Goal: Task Accomplishment & Management: Complete application form

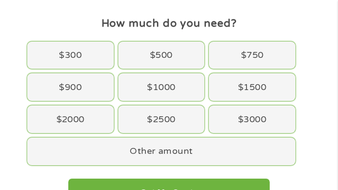
scroll to position [76, 0]
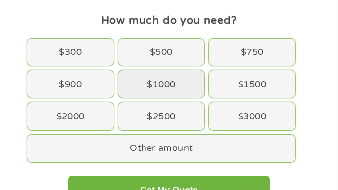
click at [154, 84] on div "$1000" at bounding box center [161, 84] width 86 height 28
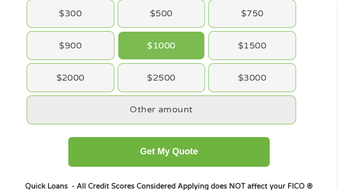
scroll to position [115, 0]
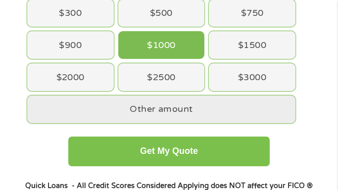
click at [158, 153] on button "Get My Quote" at bounding box center [169, 151] width 202 height 30
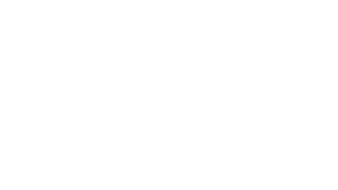
click at [0, 0] on html at bounding box center [0, 0] width 0 height 0
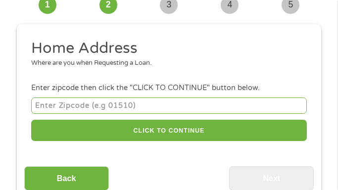
scroll to position [89, 0]
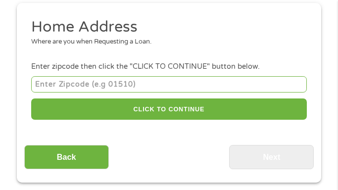
click at [123, 83] on input "number" at bounding box center [168, 84] width 275 height 16
type input "06492"
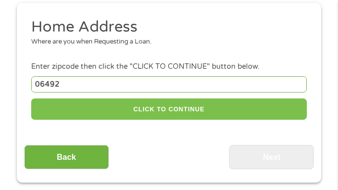
click at [170, 110] on button "CLICK TO CONTINUE" at bounding box center [168, 108] width 275 height 21
type input "06492"
type input "Wallingford"
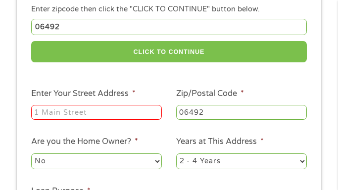
scroll to position [149, 0]
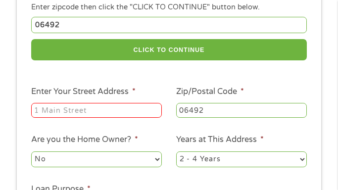
click at [144, 113] on input "Enter Your Street Address *" at bounding box center [96, 110] width 130 height 15
type input "[STREET_ADDRESS]"
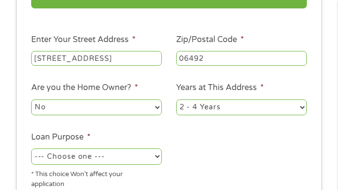
scroll to position [202, 0]
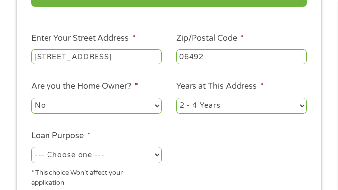
click at [136, 108] on select "No Yes" at bounding box center [96, 106] width 130 height 16
select select "yes"
click at [31, 99] on select "No Yes" at bounding box center [96, 106] width 130 height 16
click at [229, 106] on select "1 Year or less 1 - 2 Years 2 - 4 Years Over 4 Years" at bounding box center [241, 106] width 130 height 16
select select "60months"
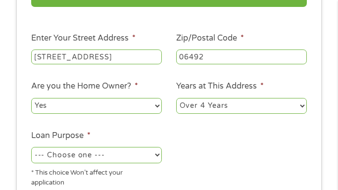
click at [176, 99] on select "1 Year or less 1 - 2 Years 2 - 4 Years Over 4 Years" at bounding box center [241, 106] width 130 height 16
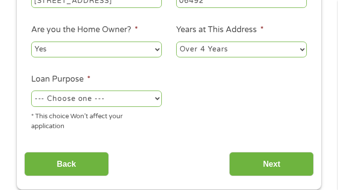
scroll to position [261, 0]
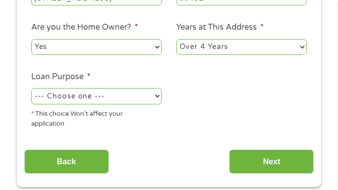
click at [126, 99] on select "--- Choose one --- Pay Bills Debt Consolidation Home Improvement Major Purchase…" at bounding box center [96, 96] width 130 height 16
select select "shorttermcash"
click at [31, 90] on select "--- Choose one --- Pay Bills Debt Consolidation Home Improvement Major Purchase…" at bounding box center [96, 96] width 130 height 16
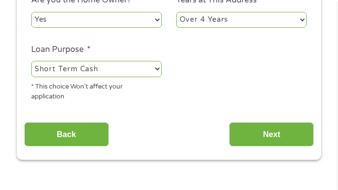
scroll to position [290, 0]
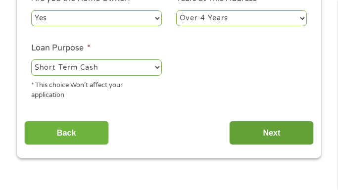
click at [270, 138] on input "Next" at bounding box center [271, 133] width 85 height 24
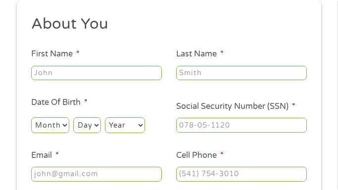
scroll to position [93, 0]
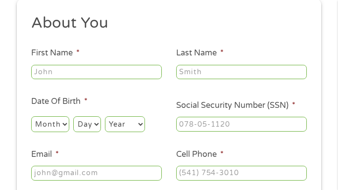
click at [148, 72] on input "First Name *" at bounding box center [96, 72] width 130 height 15
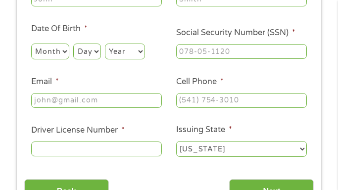
scroll to position [167, 0]
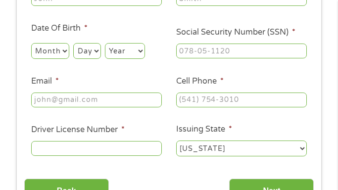
click at [58, 49] on select "Month 1 2 3 4 5 6 7 8 9 10 11 12" at bounding box center [50, 51] width 38 height 16
select select "9"
click at [31, 43] on select "Month 1 2 3 4 5 6 7 8 9 10 11 12" at bounding box center [50, 51] width 38 height 16
click at [89, 52] on select "Day 1 2 3 4 5 6 7 8 9 10 11 12 13 14 15 16 17 18 19 20 21 22 23 24 25 26 27 28 …" at bounding box center [86, 51] width 27 height 16
select select "13"
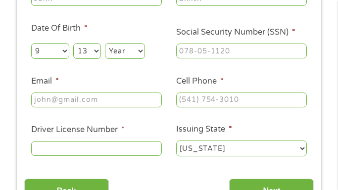
click at [73, 43] on select "Day 1 2 3 4 5 6 7 8 9 10 11 12 13 14 15 16 17 18 19 20 21 22 23 24 25 26 27 28 …" at bounding box center [86, 51] width 27 height 16
click at [115, 55] on select "Year [DATE] 2006 2005 2004 2003 2002 2001 2000 1999 1998 1997 1996 1995 1994 19…" at bounding box center [125, 51] width 40 height 16
select select "1955"
click at [105, 43] on select "Year [DATE] 2006 2005 2004 2003 2002 2001 2000 1999 1998 1997 1996 1995 1994 19…" at bounding box center [125, 51] width 40 height 16
click at [227, 51] on input "Social Security Number (SSN) *" at bounding box center [241, 50] width 130 height 15
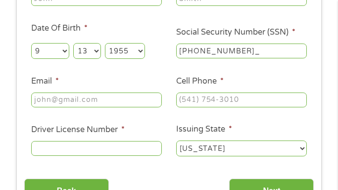
type input "043-52-5197"
click at [104, 100] on input "Email *" at bounding box center [96, 99] width 130 height 15
type input "[EMAIL_ADDRESS][DOMAIN_NAME]"
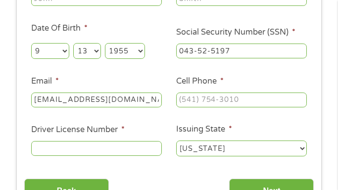
type input "[PERSON_NAME]"
type input "[PHONE_NUMBER]"
click at [99, 145] on input "Driver License Number *" at bounding box center [96, 148] width 130 height 15
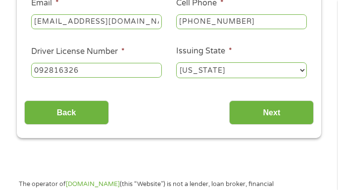
scroll to position [246, 0]
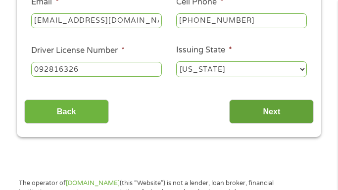
type input "092816326"
click at [275, 114] on input "Next" at bounding box center [271, 111] width 85 height 24
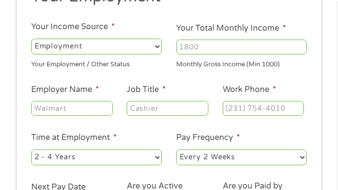
scroll to position [125, 0]
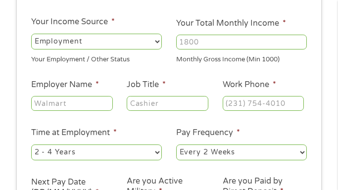
click at [121, 42] on select "--- Choose one --- Employment [DEMOGRAPHIC_DATA] Benefits" at bounding box center [96, 42] width 130 height 16
select select "benefits"
click at [31, 34] on select "--- Choose one --- Employment [DEMOGRAPHIC_DATA] Benefits" at bounding box center [96, 42] width 130 height 16
type input "Other"
type input "[PHONE_NUMBER]"
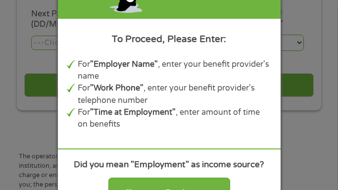
scroll to position [296, 0]
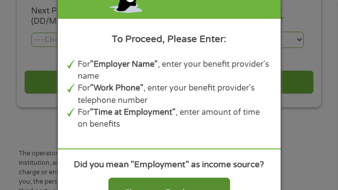
click at [166, 187] on div "Change to Employment" at bounding box center [169, 192] width 122 height 31
select select "fullTime"
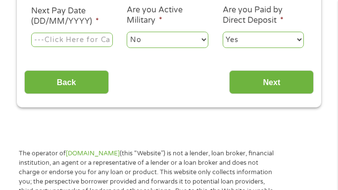
click at [85, 41] on input "Next Pay Date (DD/MM/YYYY) *" at bounding box center [72, 40] width 82 height 15
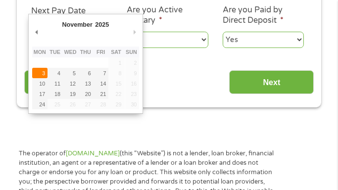
type input "[DATE]"
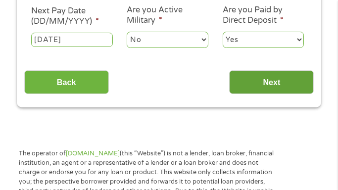
click at [258, 89] on input "Next" at bounding box center [271, 82] width 85 height 24
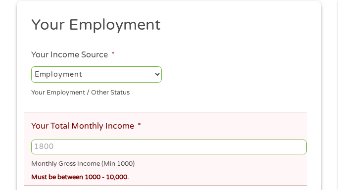
scroll to position [130, 0]
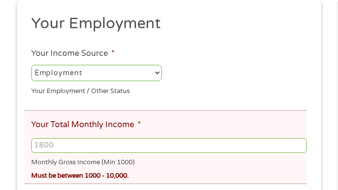
click at [149, 74] on select "--- Choose one --- Employment [DEMOGRAPHIC_DATA] Benefits" at bounding box center [96, 73] width 130 height 16
click at [31, 65] on select "--- Choose one --- Employment [DEMOGRAPHIC_DATA] Benefits" at bounding box center [96, 73] width 130 height 16
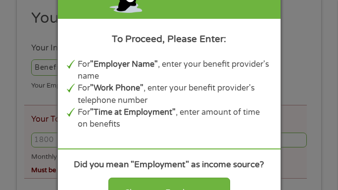
scroll to position [133, 0]
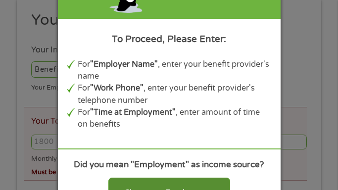
click at [166, 185] on div "Change to Employment" at bounding box center [169, 192] width 122 height 31
select select "fullTime"
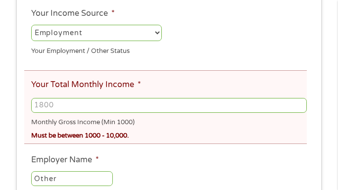
scroll to position [177, 0]
